Goal: Information Seeking & Learning: Learn about a topic

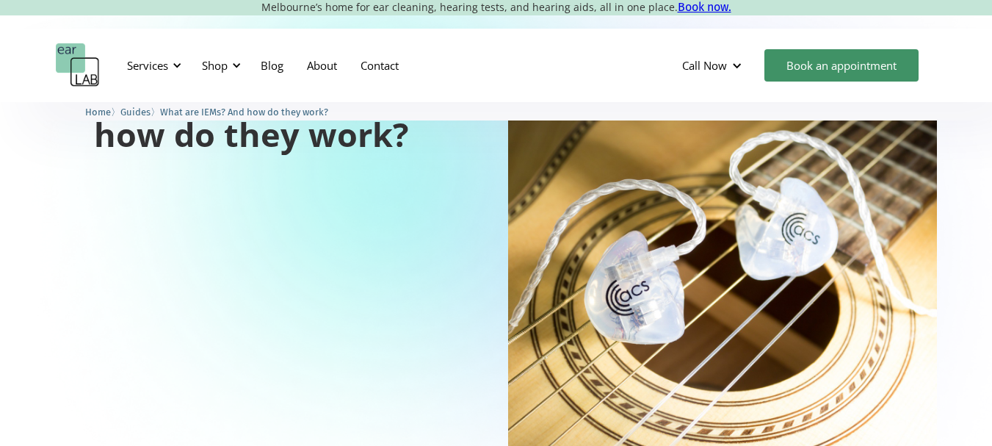
scroll to position [73, 0]
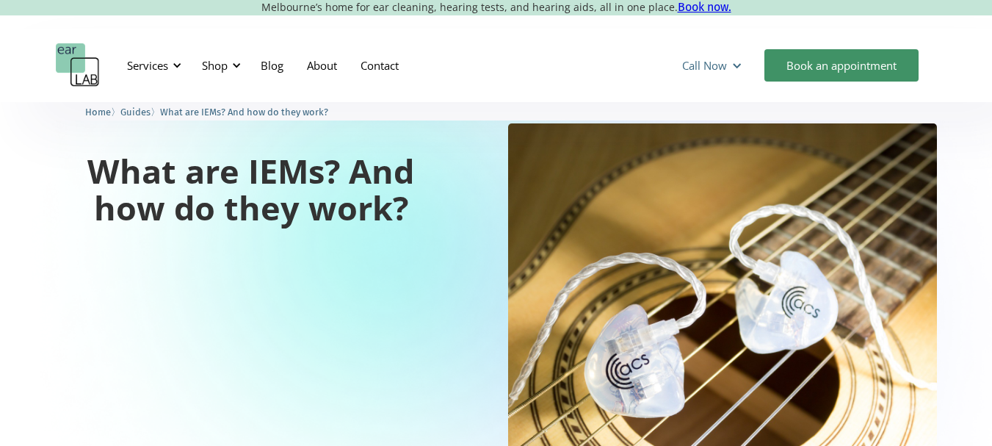
click at [717, 64] on div "Call Now" at bounding box center [704, 65] width 45 height 15
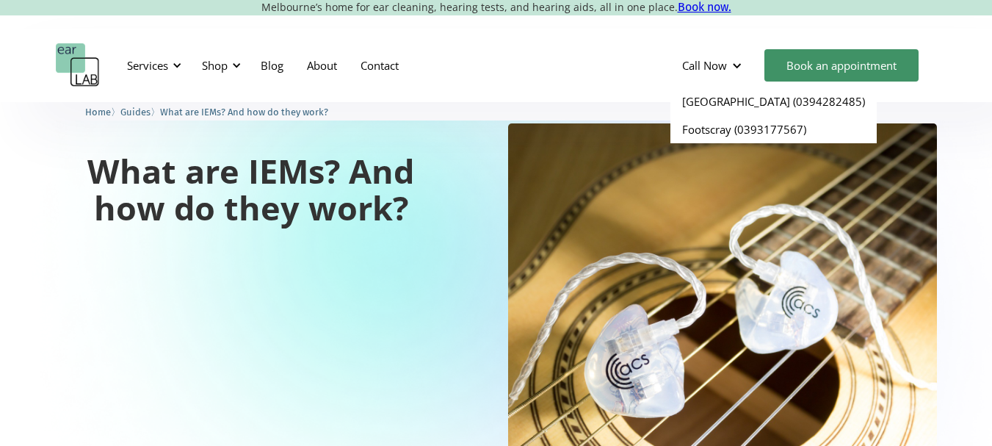
click at [560, 106] on ul "Home 〉 Guides 〉 What are IEMs? And how do they work?" at bounding box center [496, 111] width 881 height 15
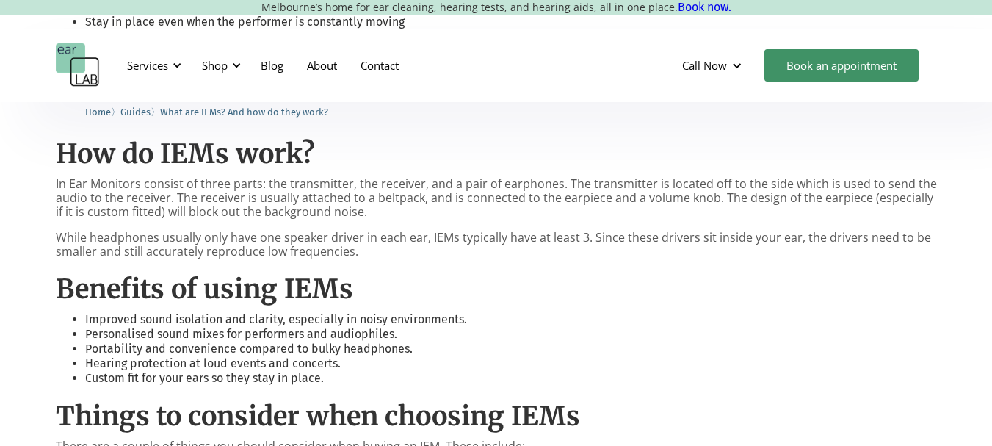
scroll to position [1248, 0]
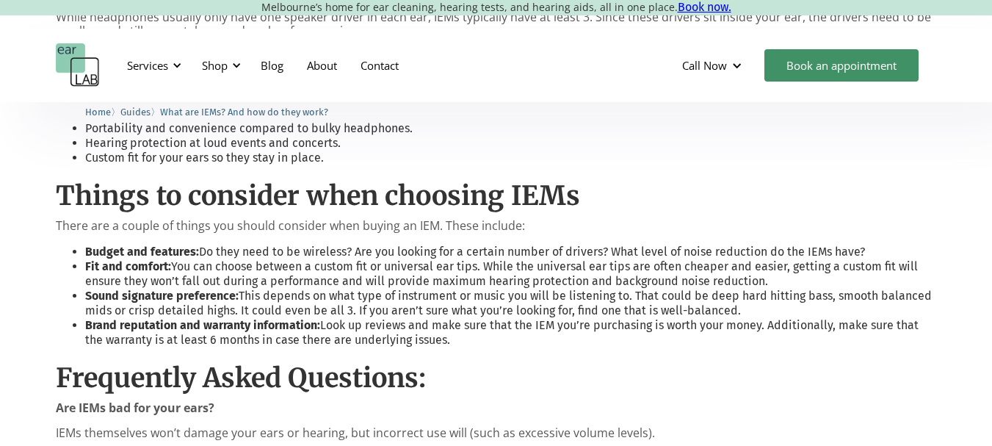
click at [325, 180] on h2 "Things to consider when choosing IEMs" at bounding box center [496, 196] width 881 height 32
click at [400, 180] on h2 "Things to consider when choosing IEMs" at bounding box center [496, 196] width 881 height 32
click at [563, 180] on h2 "Things to consider when choosing IEMs" at bounding box center [496, 196] width 881 height 32
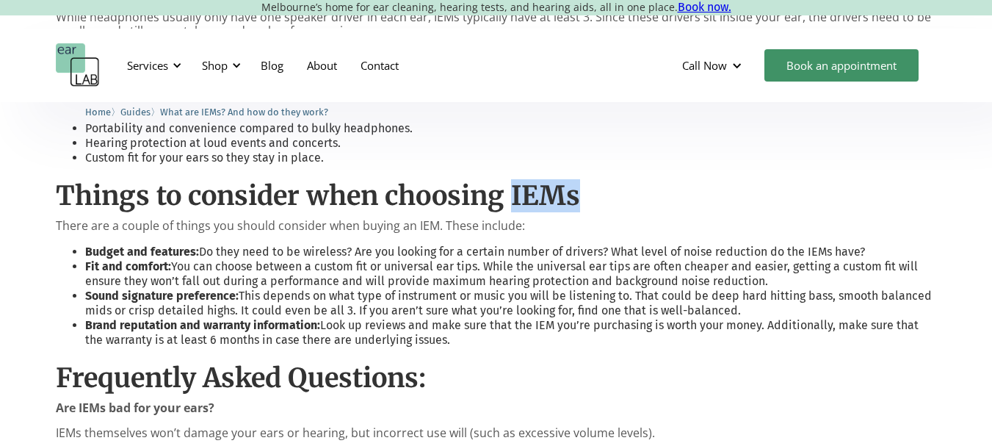
click at [563, 180] on h2 "Things to consider when choosing IEMs" at bounding box center [496, 196] width 881 height 32
click at [254, 192] on h2 "Things to consider when choosing IEMs" at bounding box center [496, 196] width 881 height 32
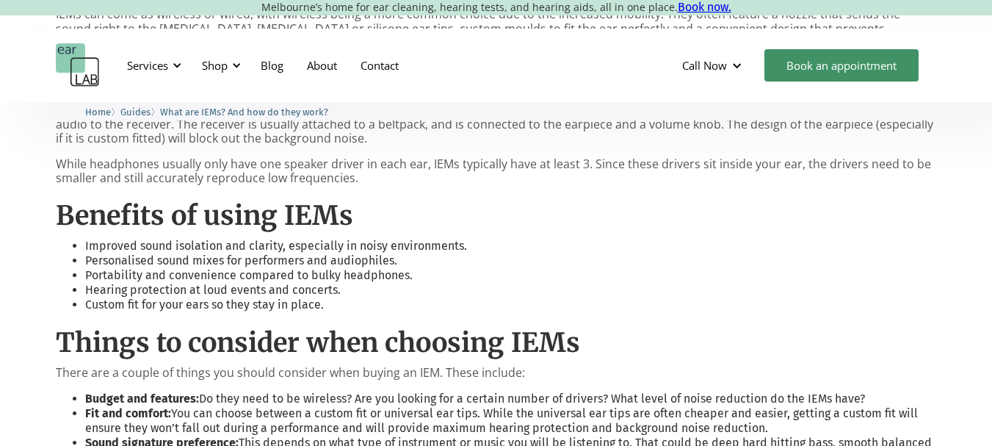
scroll to position [881, 0]
